Goal: Task Accomplishment & Management: Manage account settings

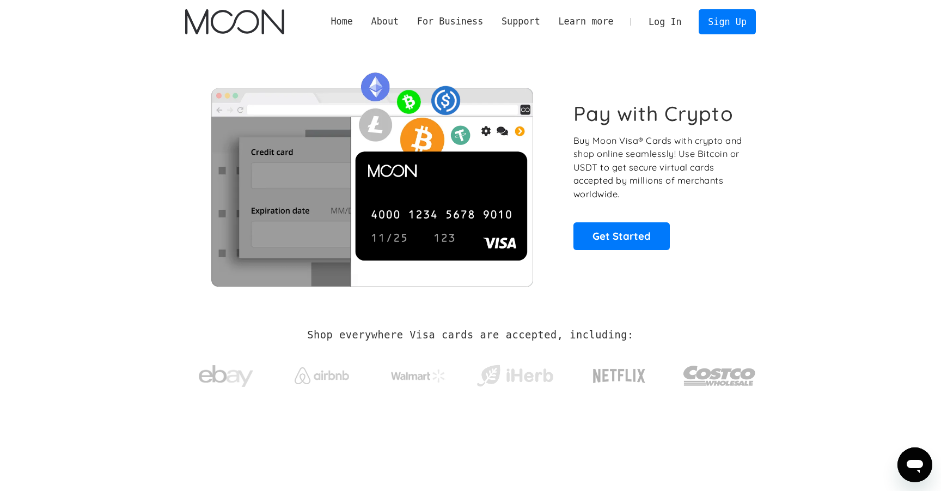
scroll to position [1, 0]
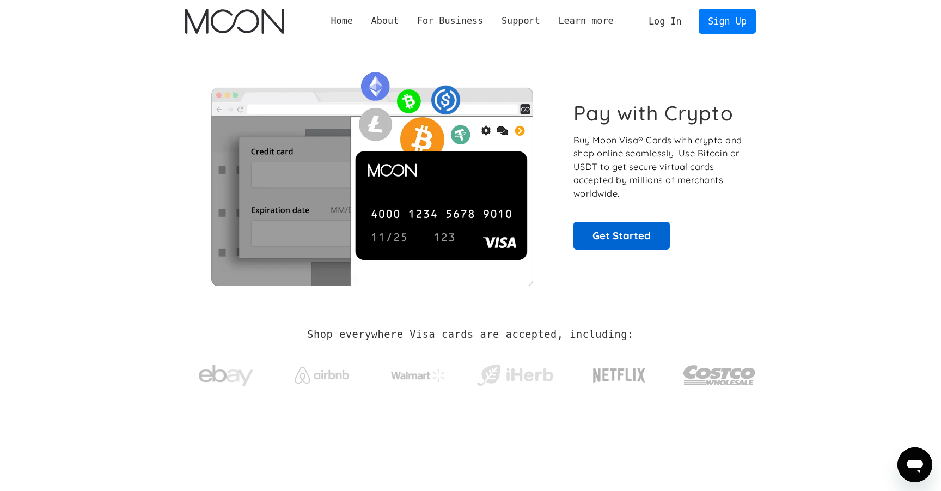
click at [630, 232] on link "Get Started" at bounding box center [621, 235] width 96 height 27
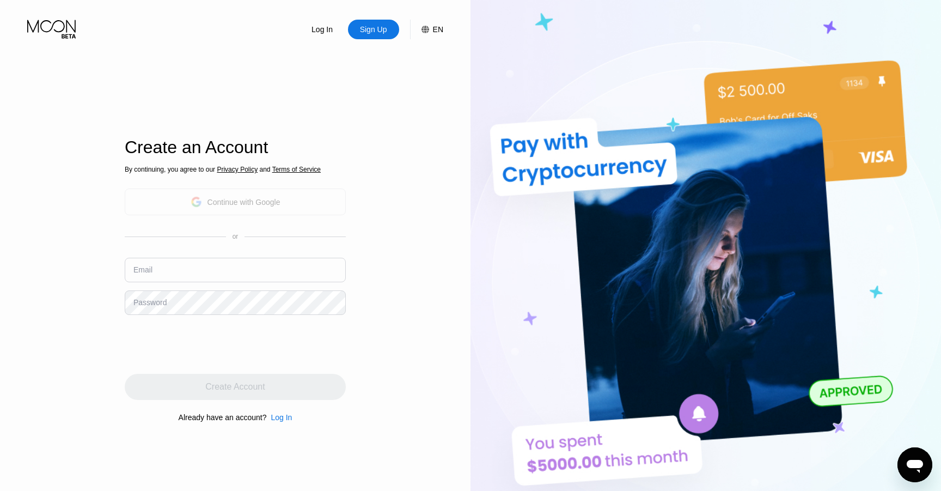
click at [233, 200] on div "Continue with Google" at bounding box center [243, 202] width 73 height 9
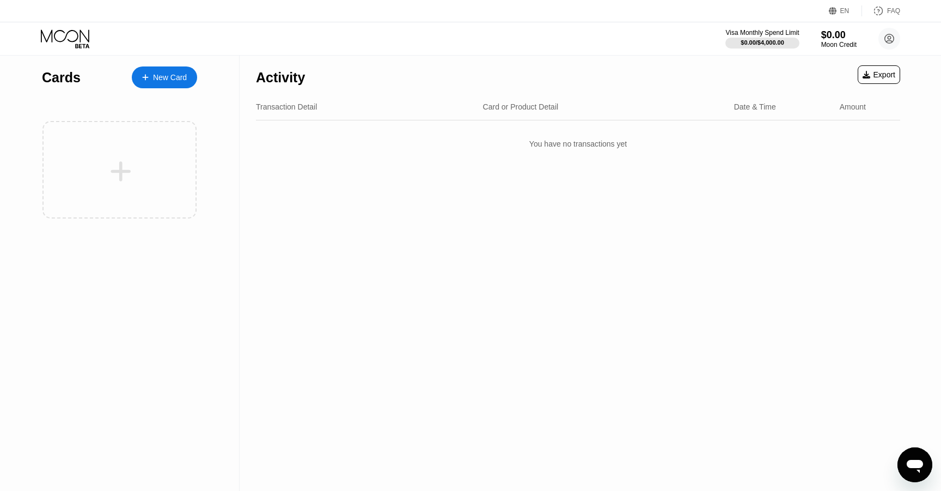
scroll to position [2, 0]
click at [761, 44] on div "$0.00 / $4,000.00" at bounding box center [762, 42] width 44 height 7
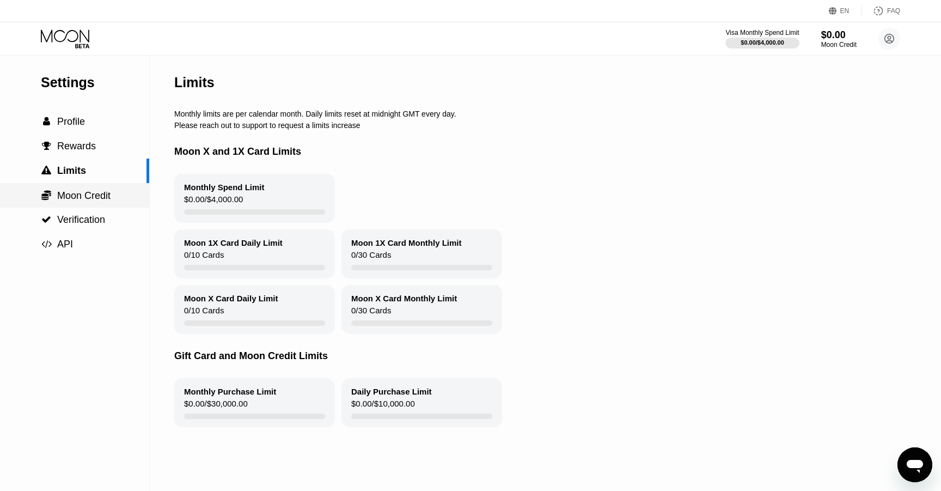
click at [79, 202] on div " Moon Credit" at bounding box center [74, 195] width 149 height 25
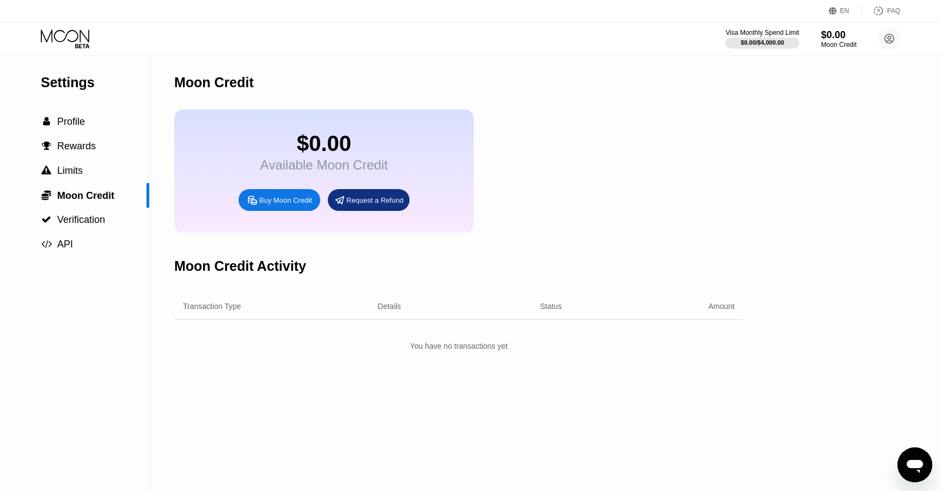
click at [64, 33] on icon at bounding box center [65, 35] width 48 height 13
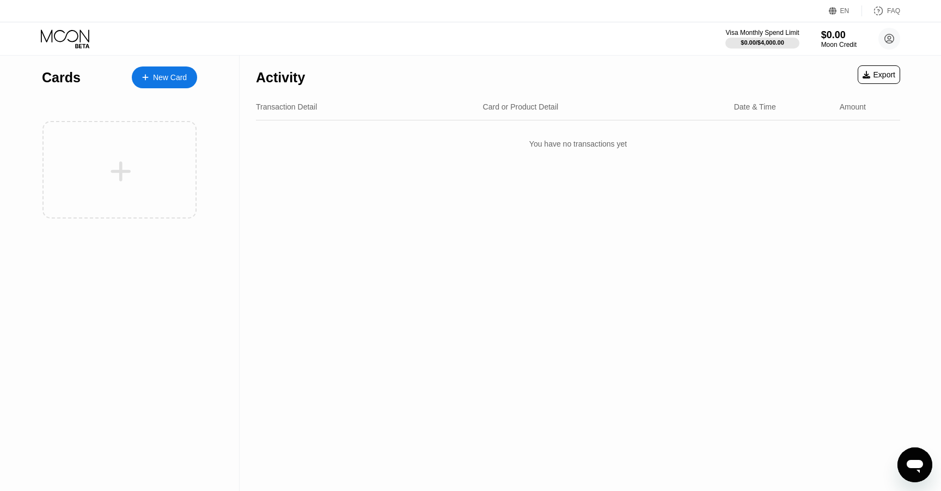
click at [150, 74] on div at bounding box center [151, 77] width 4 height 9
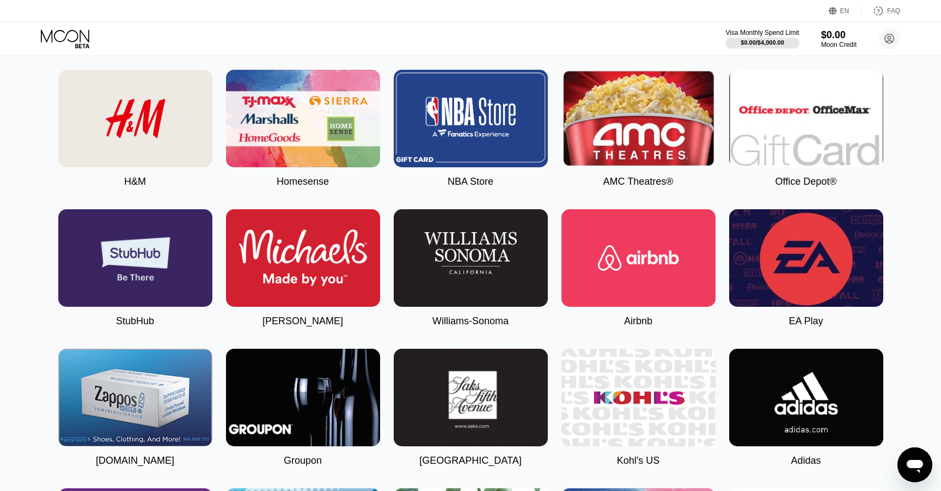
scroll to position [1829, 0]
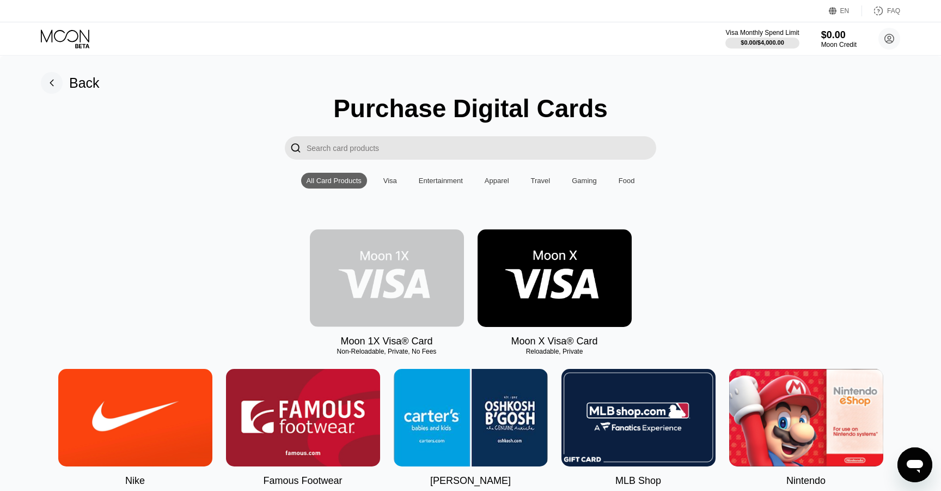
click at [396, 281] on img at bounding box center [387, 277] width 154 height 97
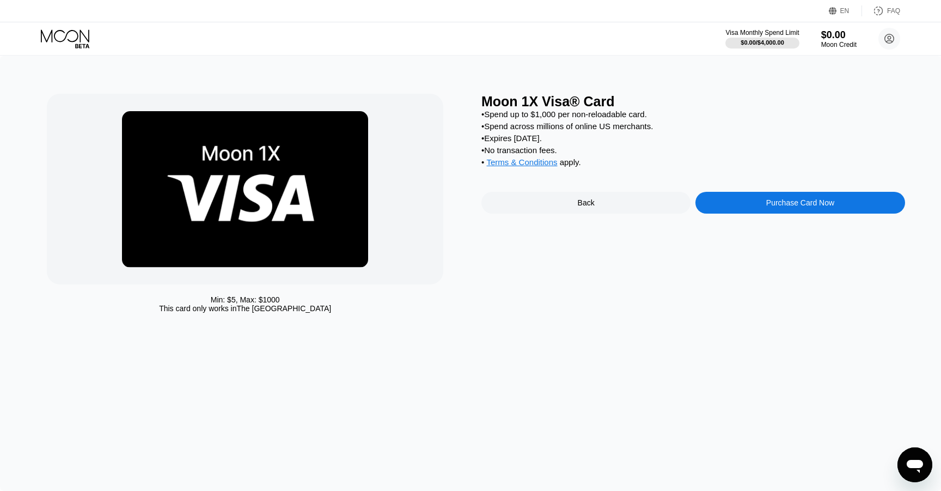
scroll to position [0, 1]
click at [562, 212] on div "Back" at bounding box center [585, 203] width 209 height 22
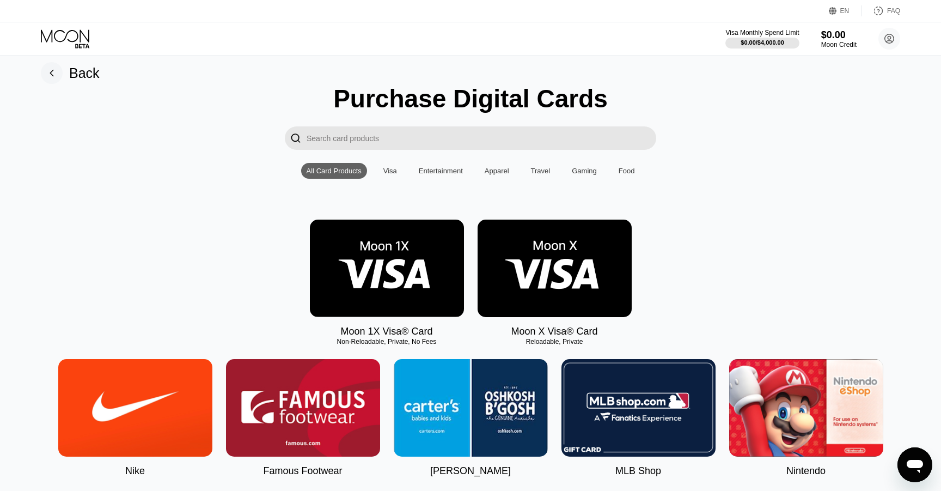
scroll to position [3, 0]
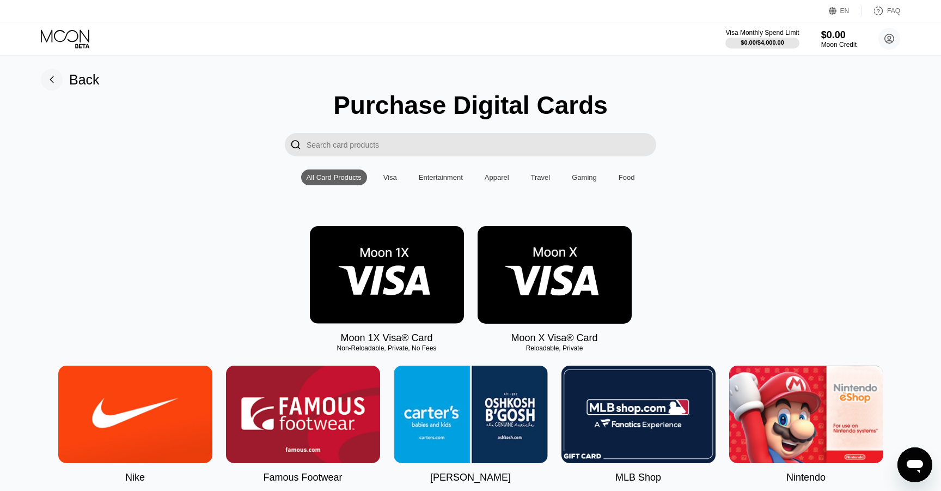
click at [548, 285] on img at bounding box center [555, 274] width 154 height 97
